Goal: Task Accomplishment & Management: Complete application form

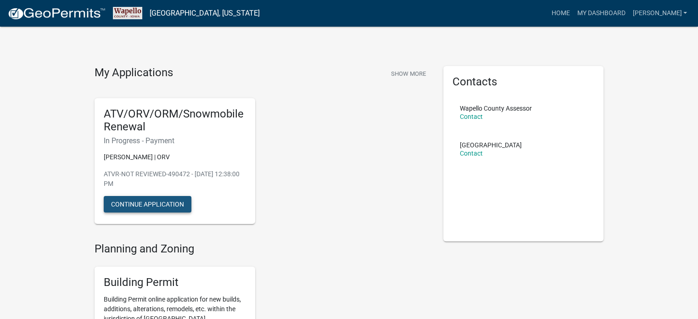
click at [166, 203] on button "Continue Application" at bounding box center [148, 204] width 88 height 17
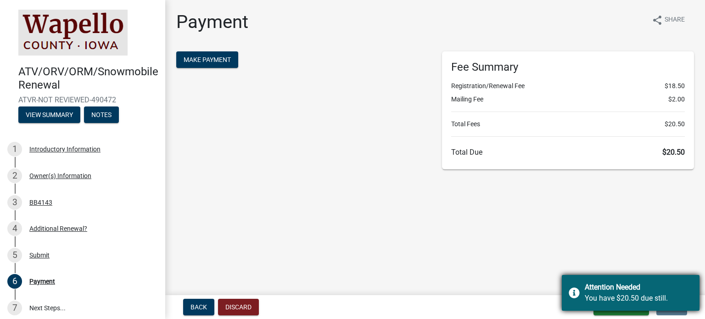
click at [629, 291] on div "Attention Needed" at bounding box center [639, 287] width 108 height 11
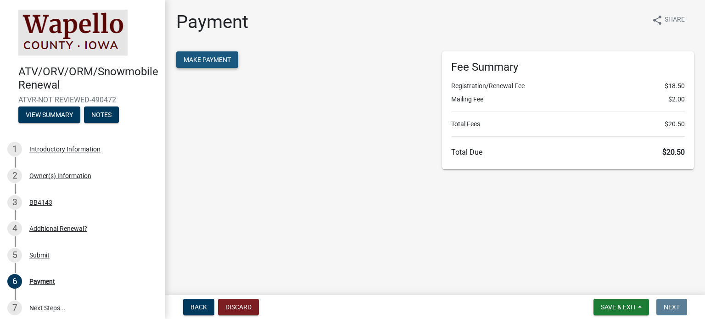
click at [211, 60] on span "Make Payment" at bounding box center [207, 59] width 47 height 7
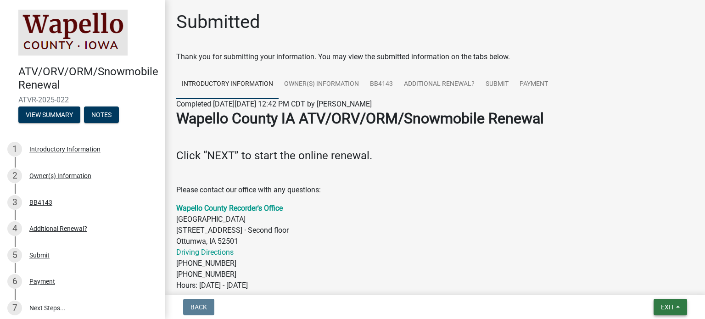
click at [668, 305] on span "Exit" at bounding box center [667, 306] width 13 height 7
click at [640, 282] on button "Save & Exit" at bounding box center [650, 283] width 73 height 22
